Goal: Browse casually

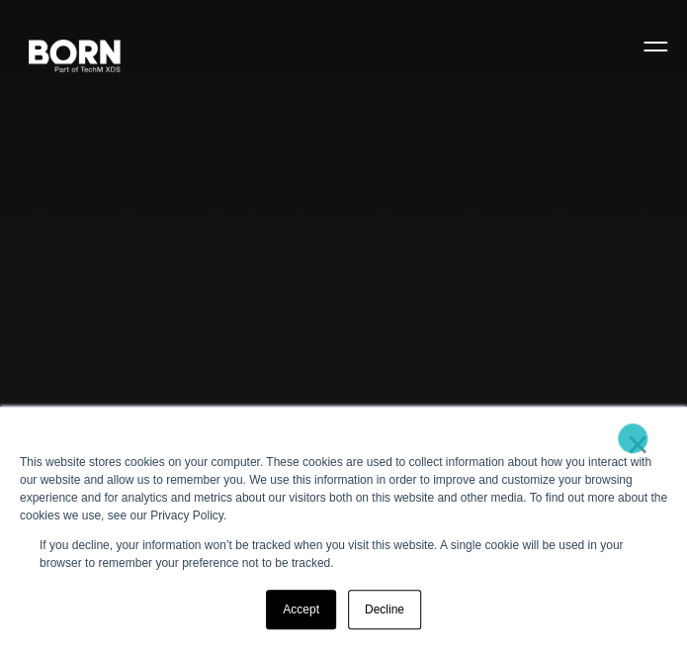
click at [633, 438] on link "×" at bounding box center [638, 444] width 24 height 18
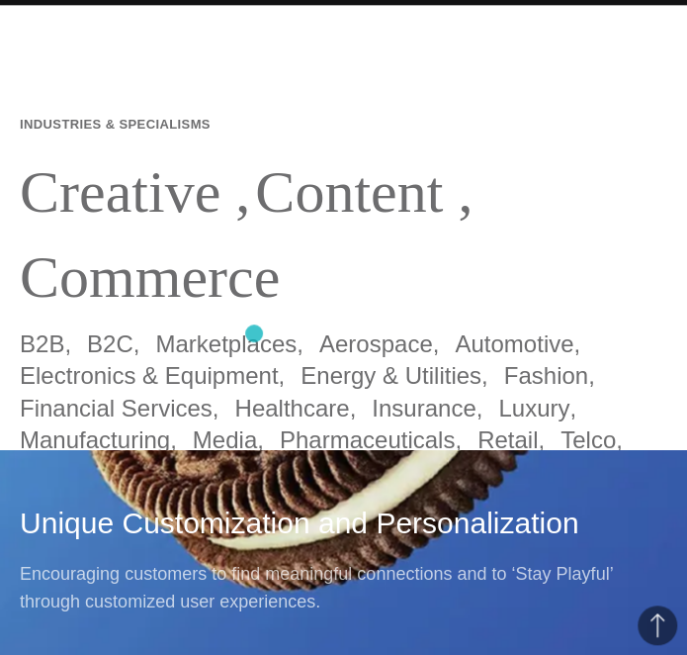
scroll to position [692, 0]
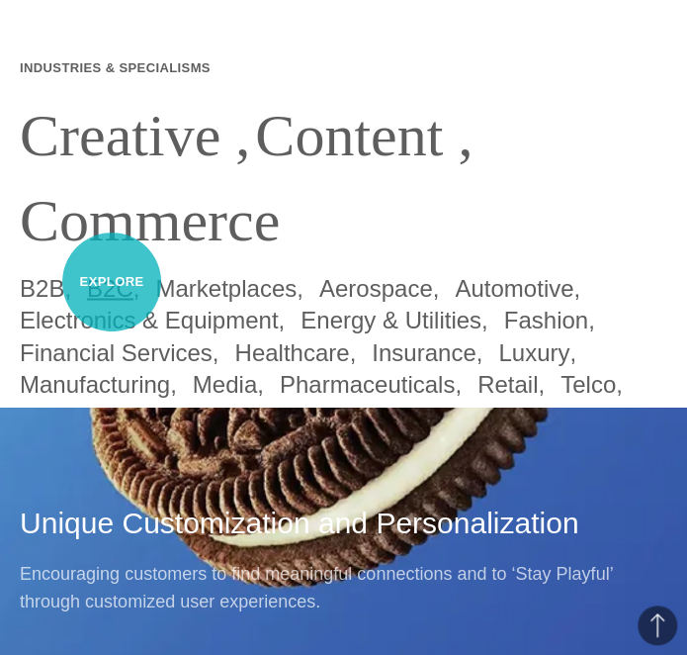
click at [112, 282] on link "B2C" at bounding box center [110, 287] width 46 height 27
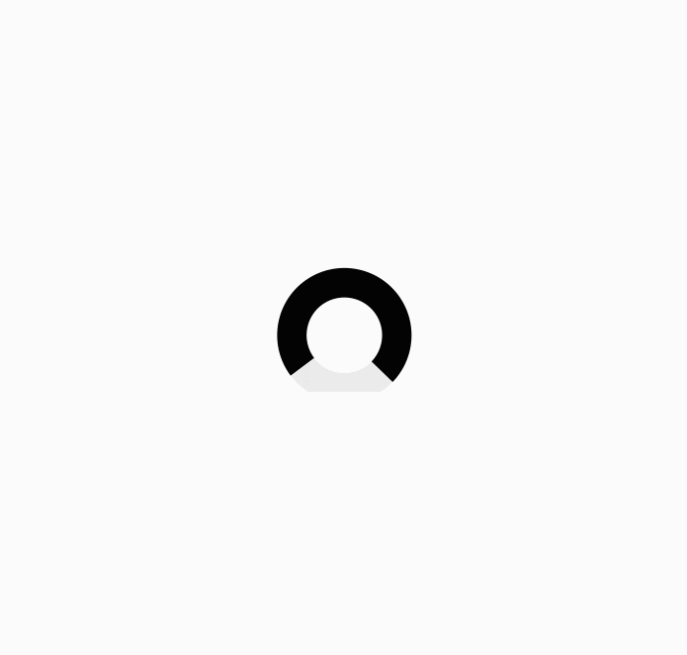
scroll to position [494, 0]
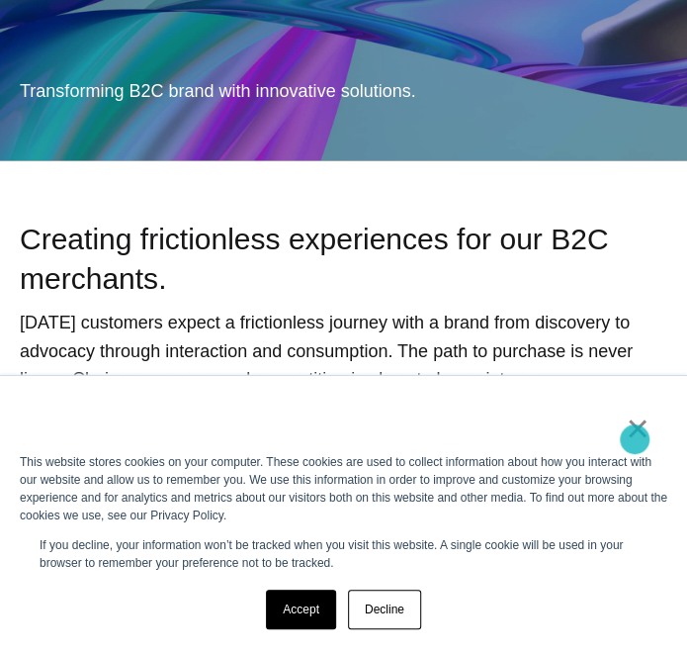
click at [635, 438] on link "×" at bounding box center [638, 427] width 24 height 49
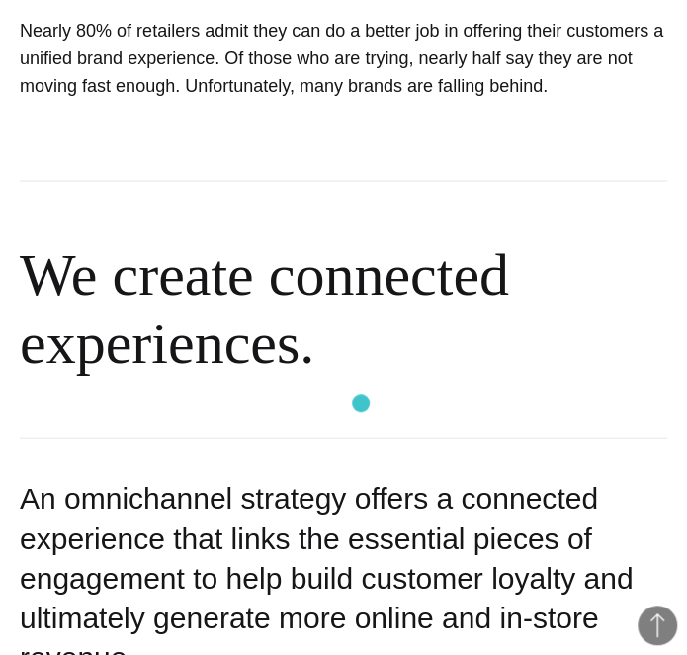
scroll to position [989, 0]
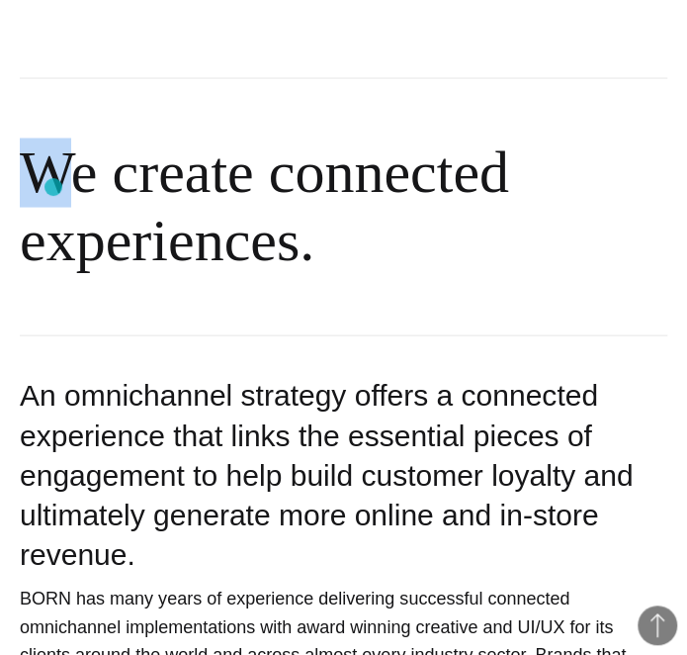
click at [53, 187] on h2 "We create connected experiences." at bounding box center [344, 206] width 648 height 259
click at [111, 421] on div "An omnichannel strategy offers a connected experience that links the essential …" at bounding box center [344, 474] width 648 height 199
